Goal: Use online tool/utility: Utilize a website feature to perform a specific function

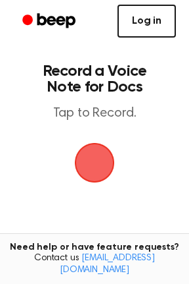
click at [148, 14] on link "Log in" at bounding box center [147, 21] width 59 height 33
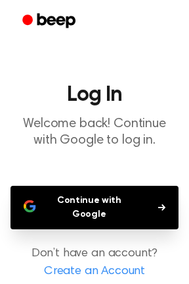
click at [116, 189] on button "Continue with Google" at bounding box center [95, 207] width 168 height 43
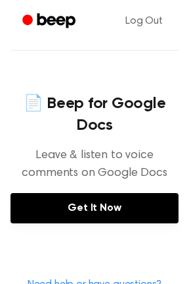
scroll to position [586, 0]
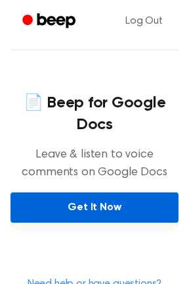
click at [89, 208] on link "Get It Now" at bounding box center [95, 207] width 168 height 30
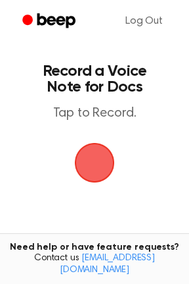
click at [87, 167] on span "button" at bounding box center [94, 162] width 71 height 71
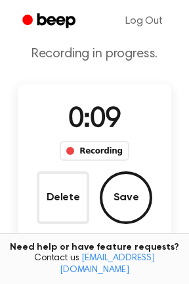
scroll to position [43, 0]
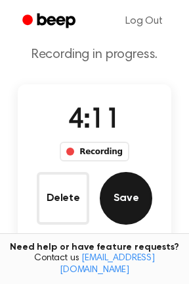
click at [118, 203] on button "Save" at bounding box center [126, 198] width 53 height 53
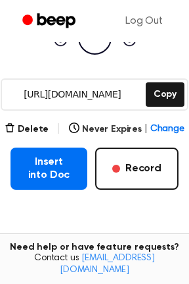
scroll to position [168, 0]
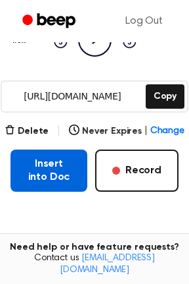
click at [34, 170] on button "Insert into Doc" at bounding box center [49, 170] width 77 height 42
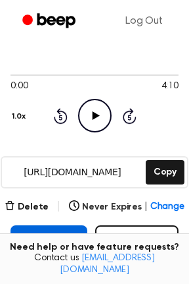
scroll to position [92, 0]
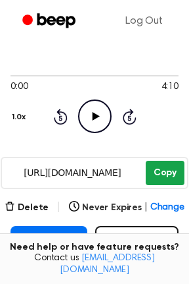
click at [166, 176] on button "Copy" at bounding box center [165, 173] width 39 height 24
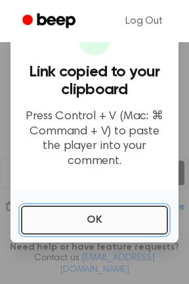
click at [133, 205] on button "OK" at bounding box center [94, 219] width 147 height 29
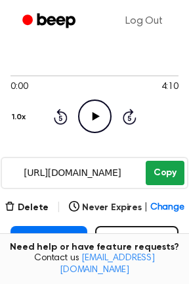
click at [159, 181] on button "Copy" at bounding box center [165, 173] width 39 height 24
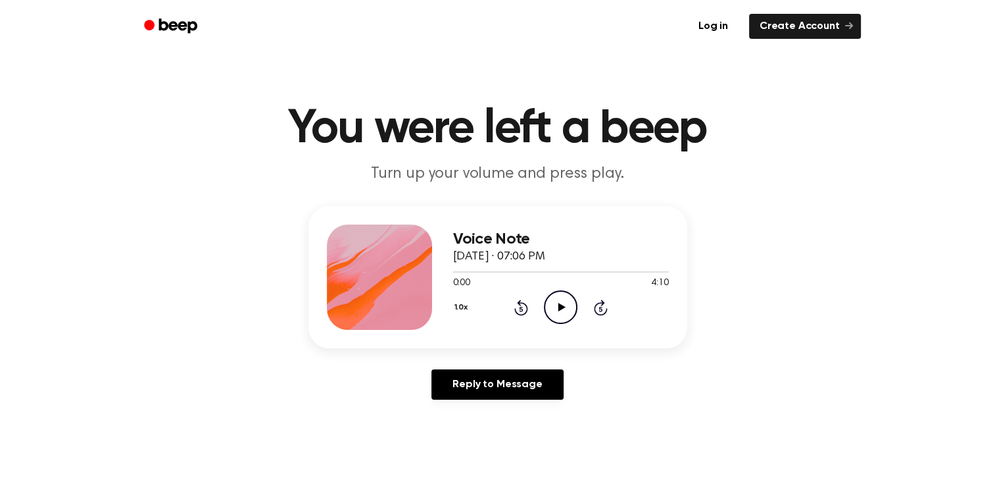
click at [562, 308] on icon at bounding box center [562, 307] width 7 height 9
click at [539, 268] on div at bounding box center [561, 271] width 216 height 11
